Goal: Task Accomplishment & Management: Use online tool/utility

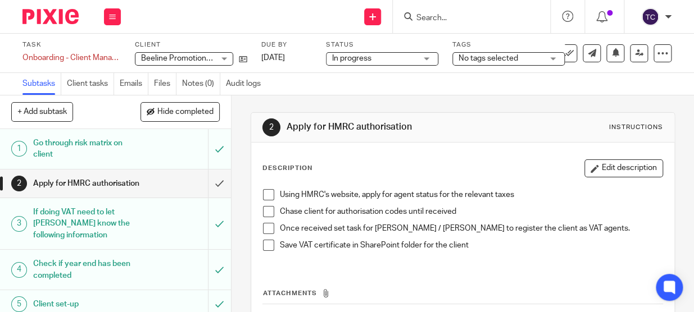
click at [58, 21] on img at bounding box center [50, 16] width 56 height 15
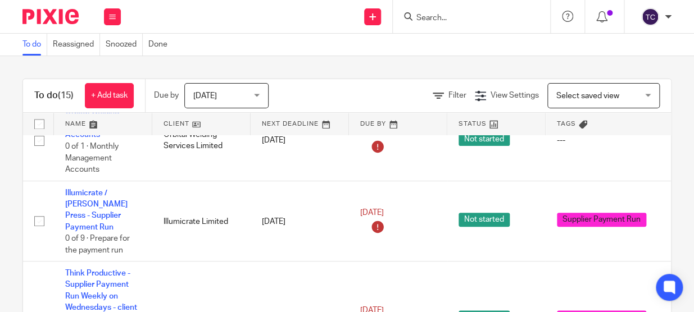
scroll to position [714, 0]
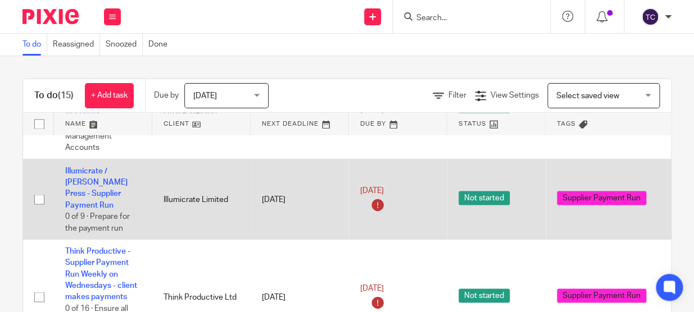
click at [40, 189] on input "checkbox" at bounding box center [39, 199] width 21 height 21
checkbox input "true"
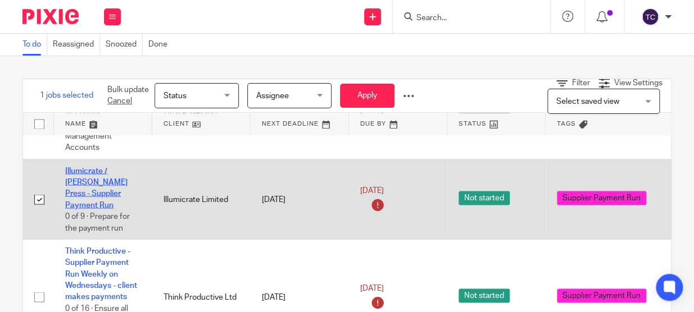
click at [95, 181] on link "Illumicrate / [PERSON_NAME] Press - Supplier Payment Run" at bounding box center [96, 188] width 62 height 42
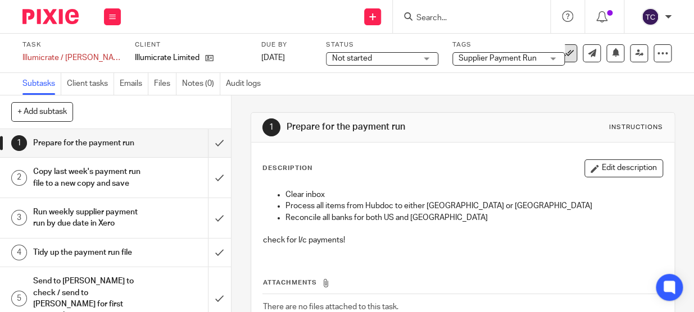
click at [568, 51] on button at bounding box center [568, 53] width 18 height 18
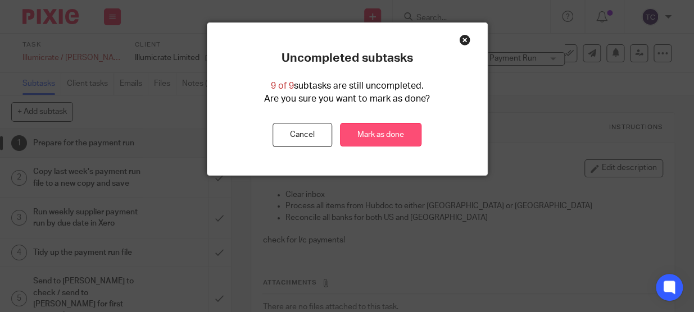
click at [377, 140] on link "Mark as done" at bounding box center [380, 135] width 81 height 24
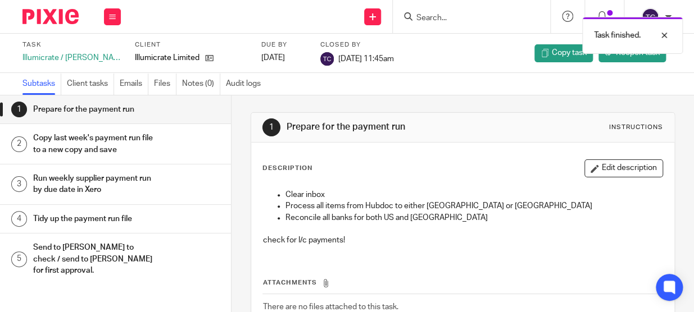
click at [70, 13] on img at bounding box center [50, 16] width 56 height 15
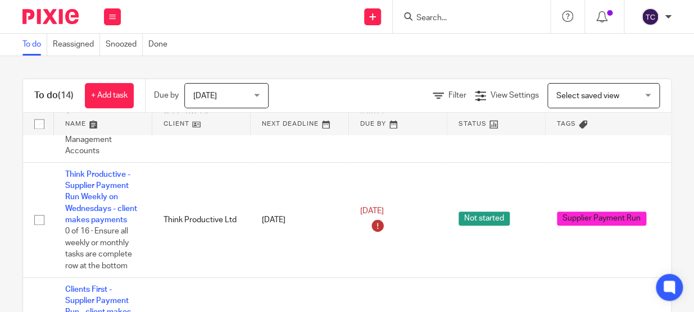
scroll to position [714, 0]
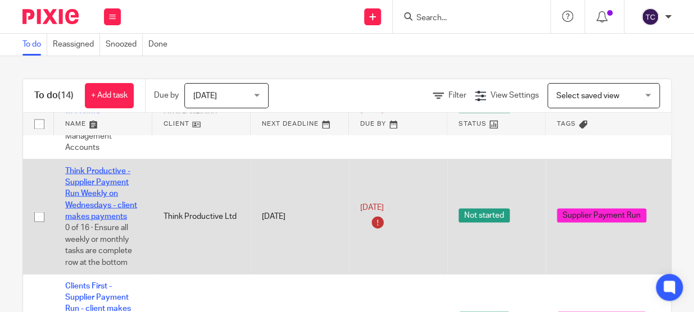
click at [123, 202] on link "Think Productive - Supplier Payment Run Weekly on Wednesdays - client makes pay…" at bounding box center [101, 193] width 72 height 53
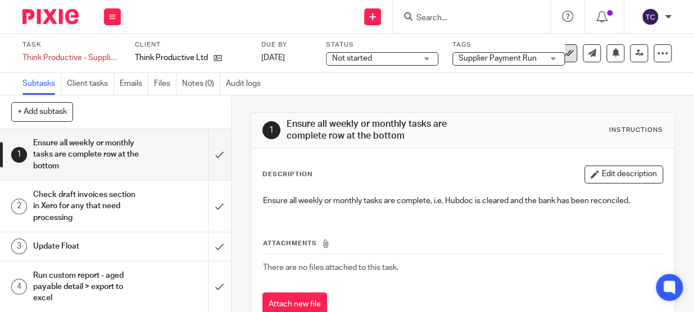
click at [567, 54] on button at bounding box center [568, 53] width 18 height 18
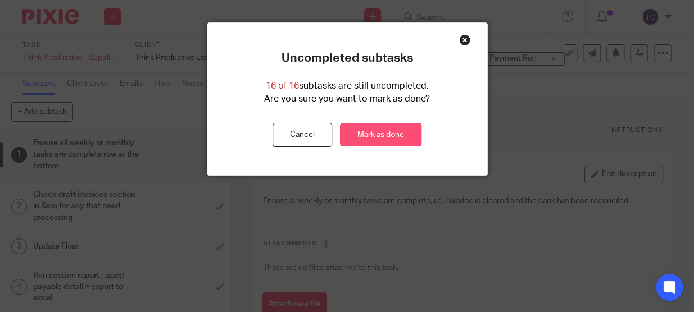
click at [359, 134] on link "Mark as done" at bounding box center [380, 135] width 81 height 24
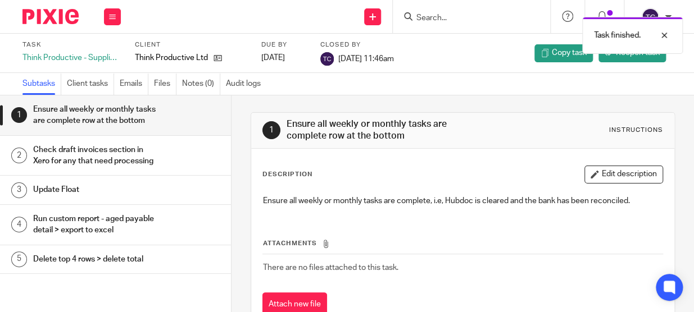
click at [43, 23] on img at bounding box center [50, 16] width 56 height 15
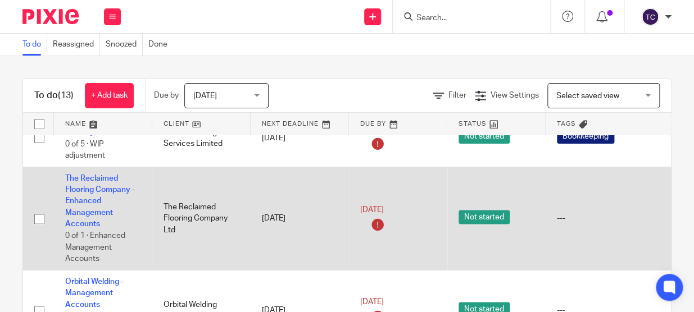
scroll to position [507, 0]
